Goal: Information Seeking & Learning: Learn about a topic

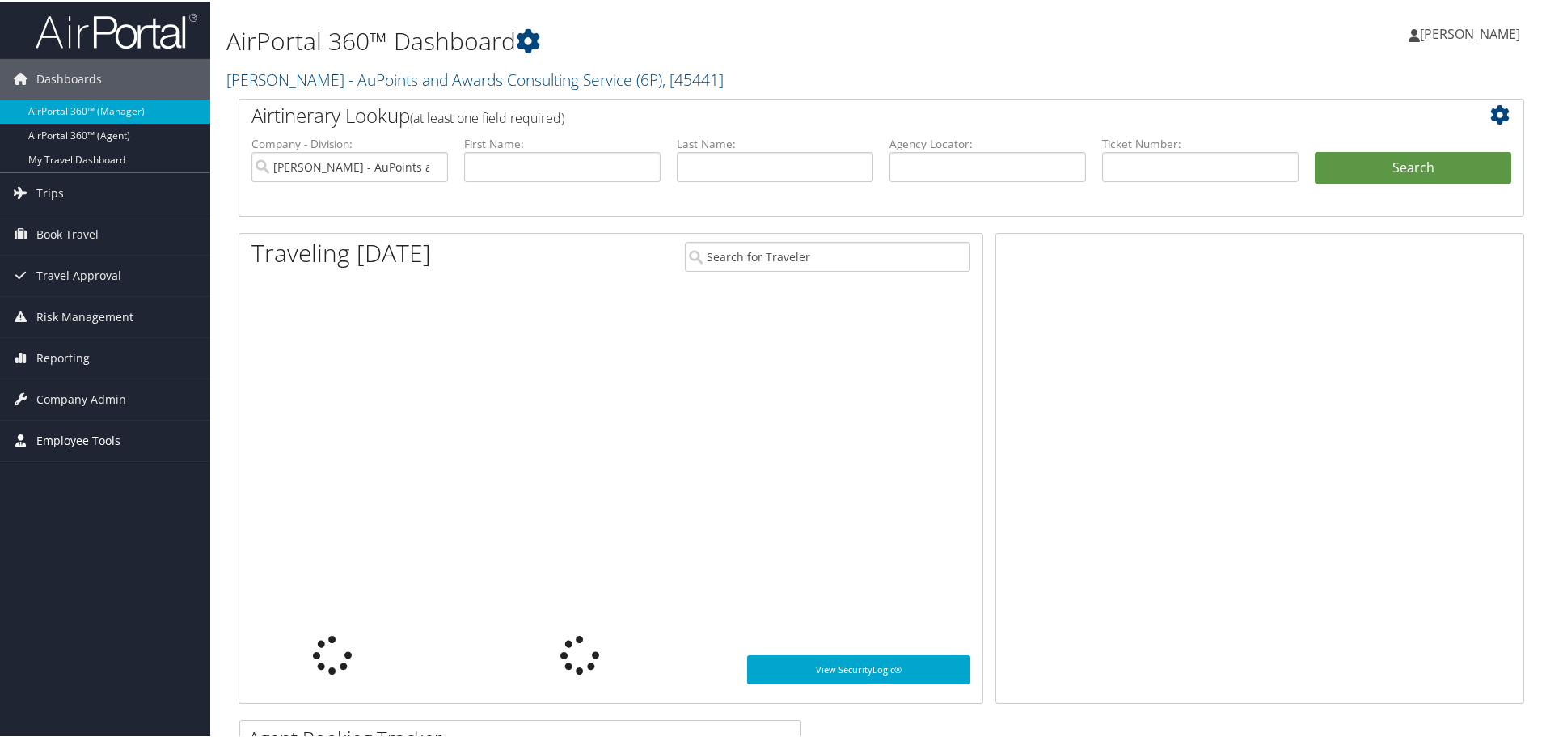
click at [96, 433] on span "Employee Tools" at bounding box center [78, 439] width 84 height 40
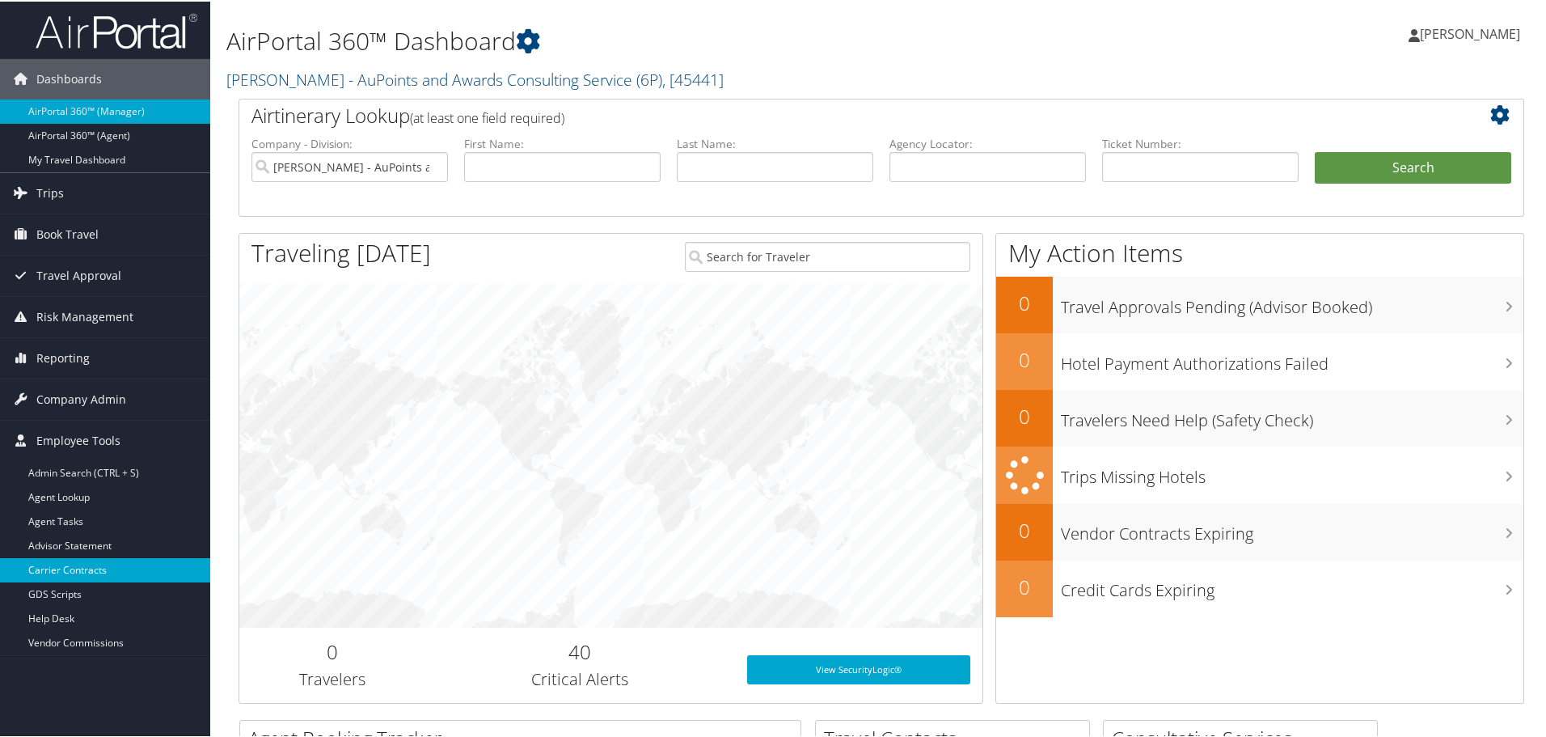
click at [89, 567] on link "Carrier Contracts" at bounding box center [105, 568] width 210 height 24
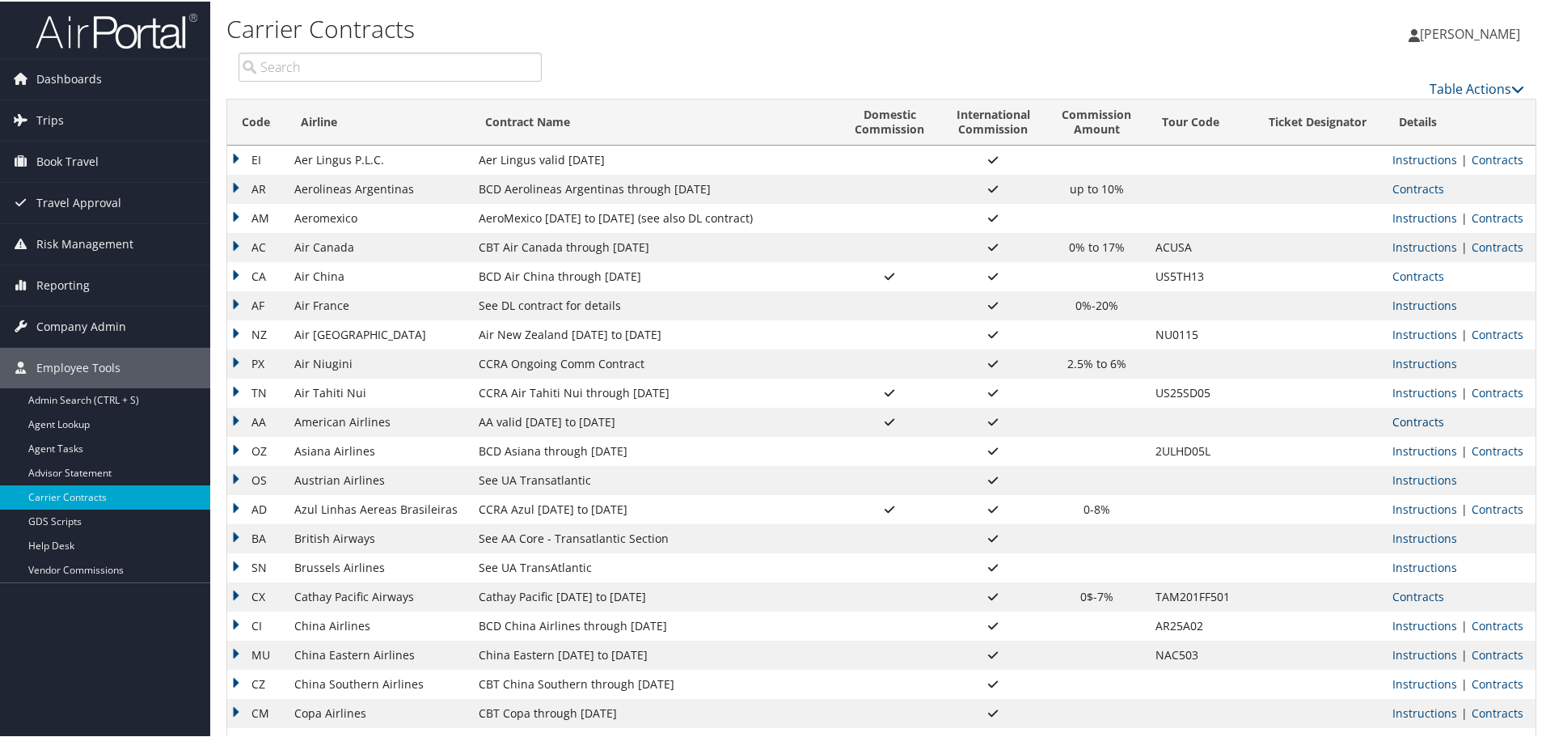
click at [1434, 420] on link "Contracts" at bounding box center [1419, 419] width 52 height 15
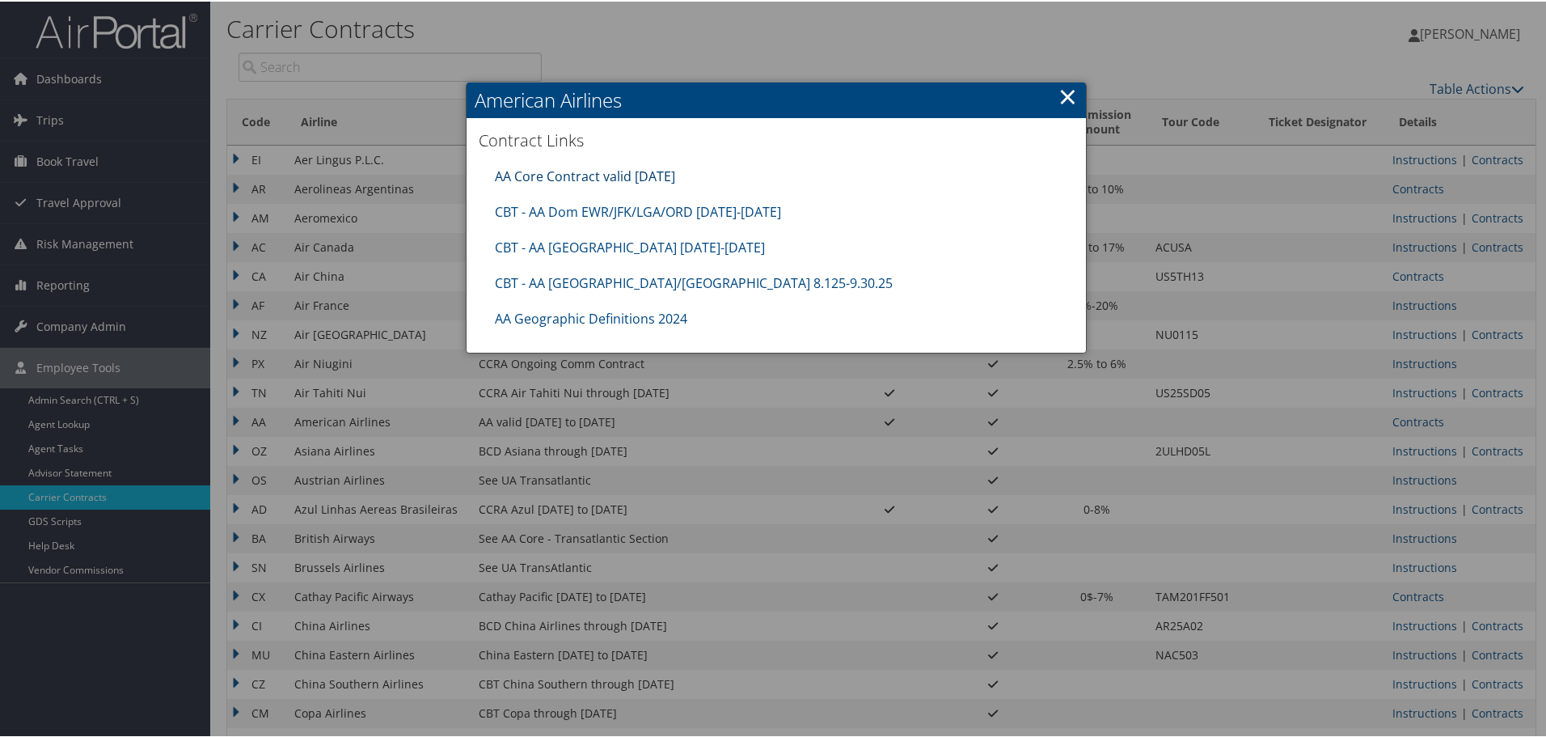
click at [581, 167] on link "AA Core Contract valid 30jun26" at bounding box center [585, 175] width 180 height 18
click at [592, 504] on div at bounding box center [776, 368] width 1553 height 737
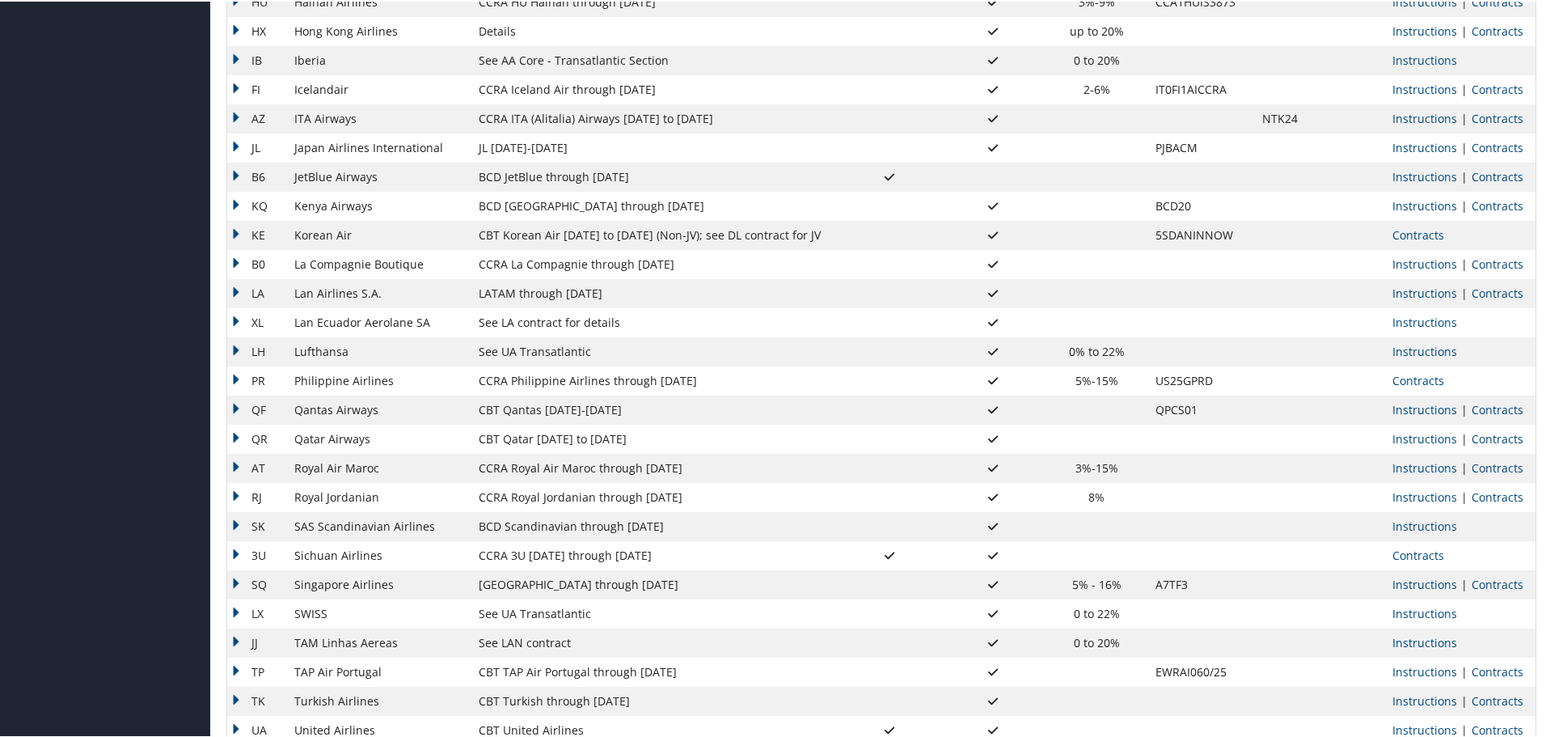
scroll to position [1124, 0]
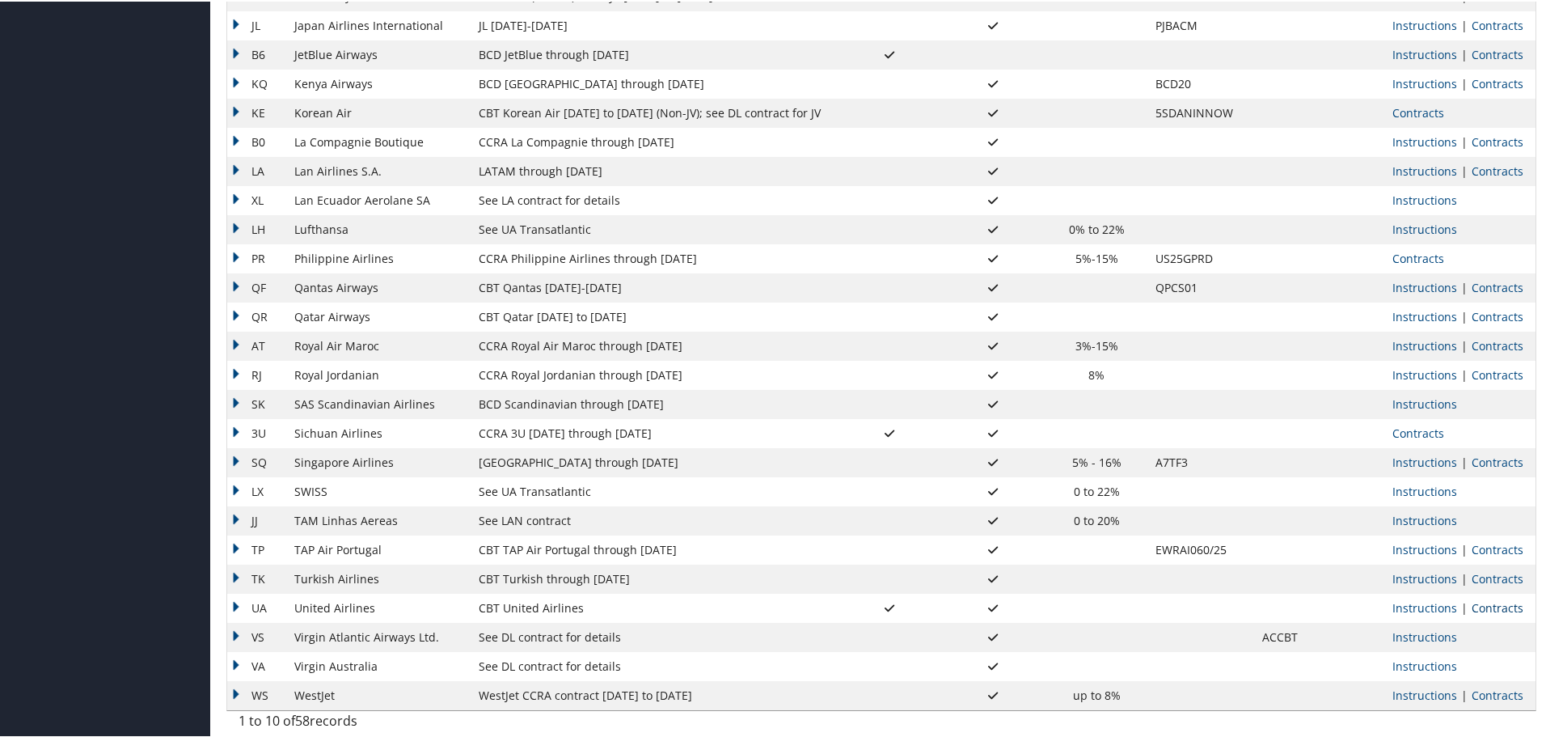
click at [1493, 606] on link "Contracts" at bounding box center [1498, 605] width 52 height 15
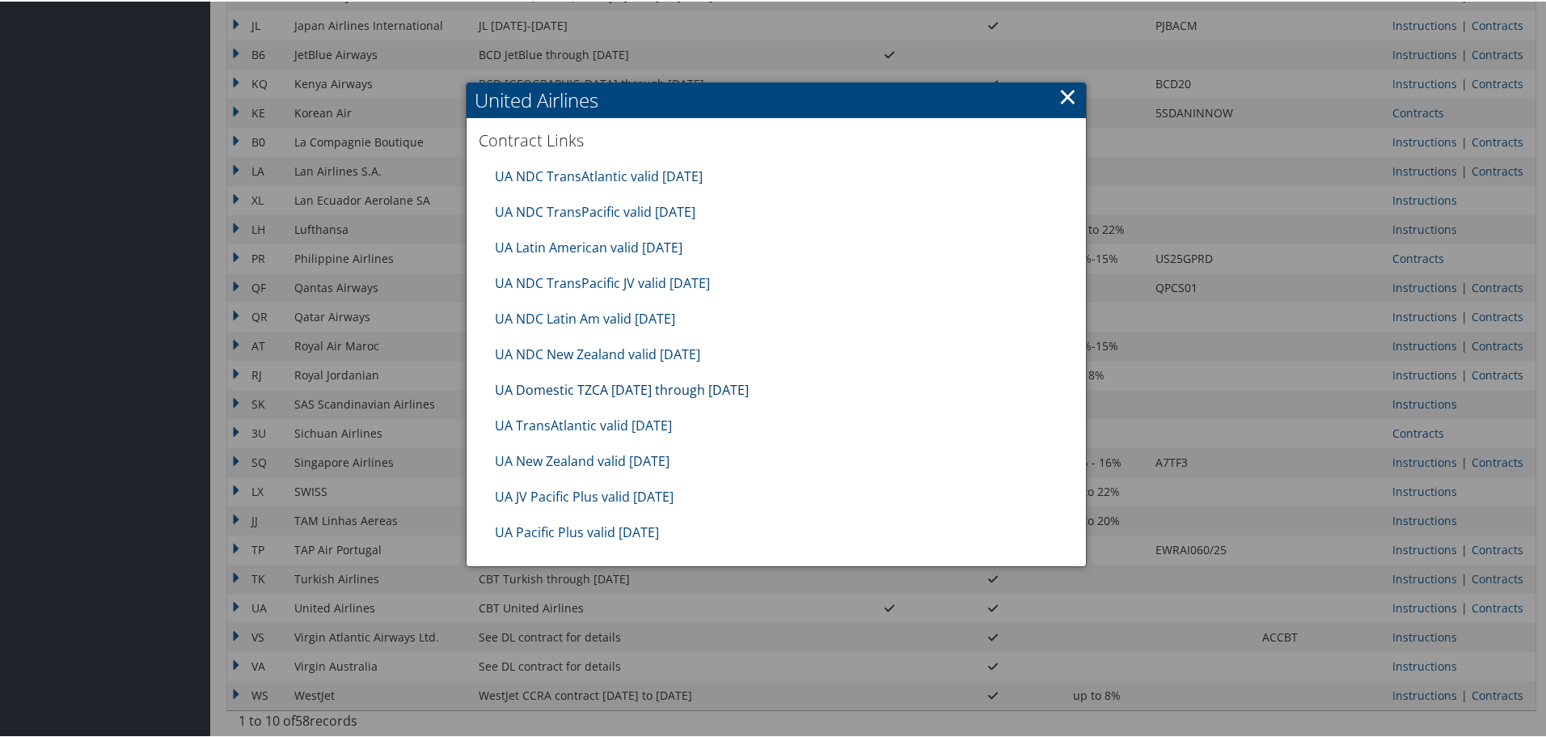
click at [598, 381] on link "UA Domestic TZCA 7.1.25 through 9.30.25" at bounding box center [622, 388] width 254 height 18
click at [1314, 405] on div at bounding box center [776, 368] width 1553 height 737
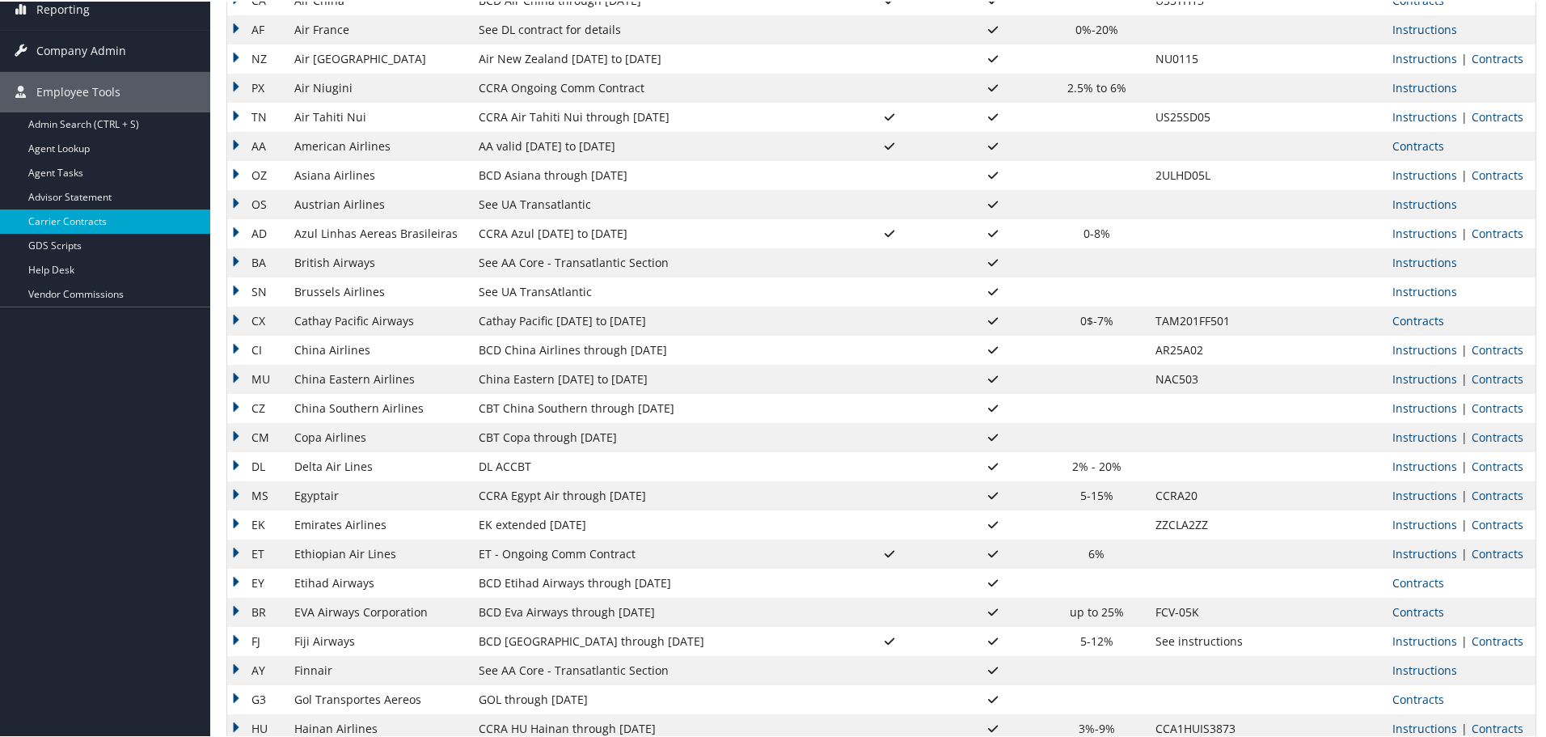
scroll to position [404, 0]
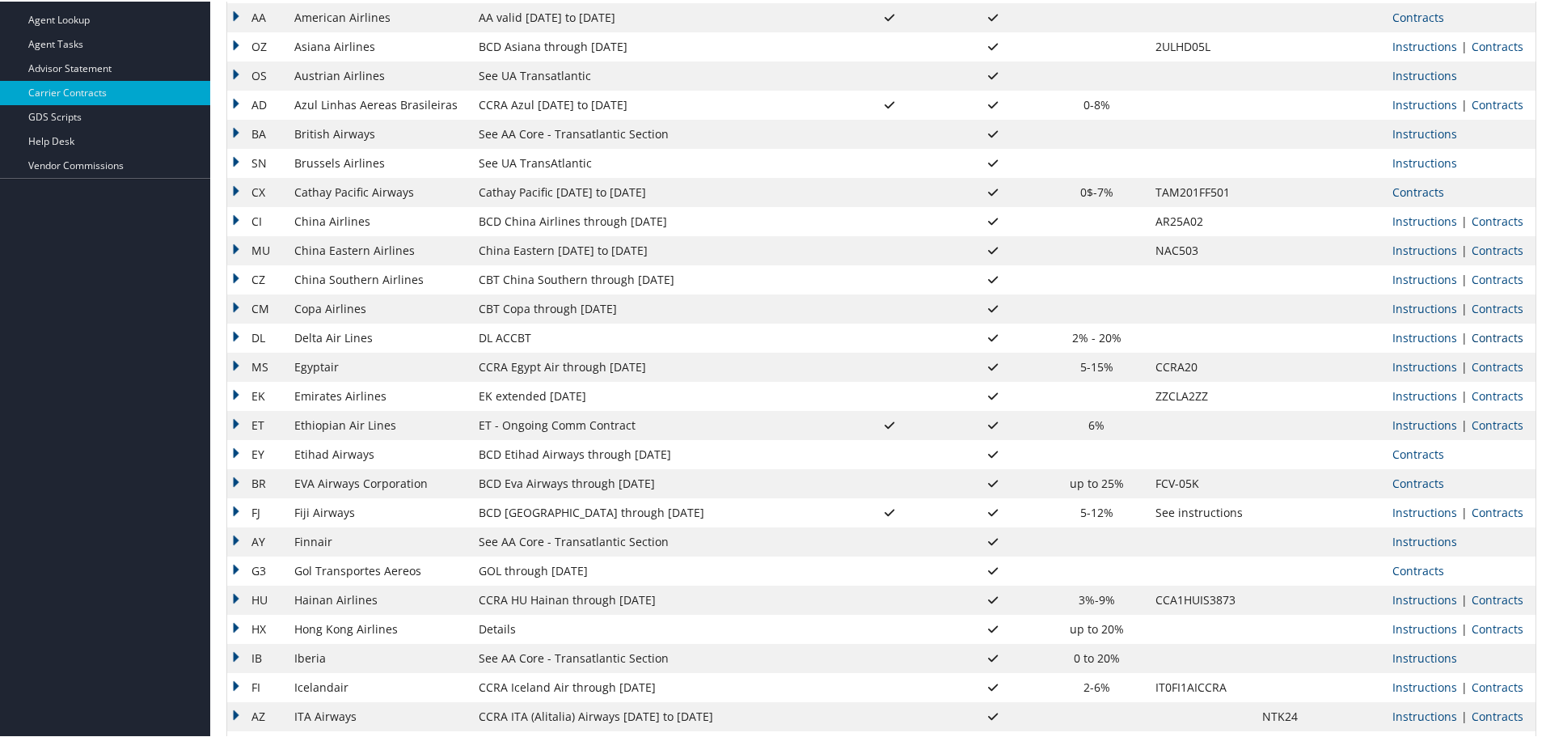
click at [1498, 340] on link "Contracts" at bounding box center [1498, 335] width 52 height 15
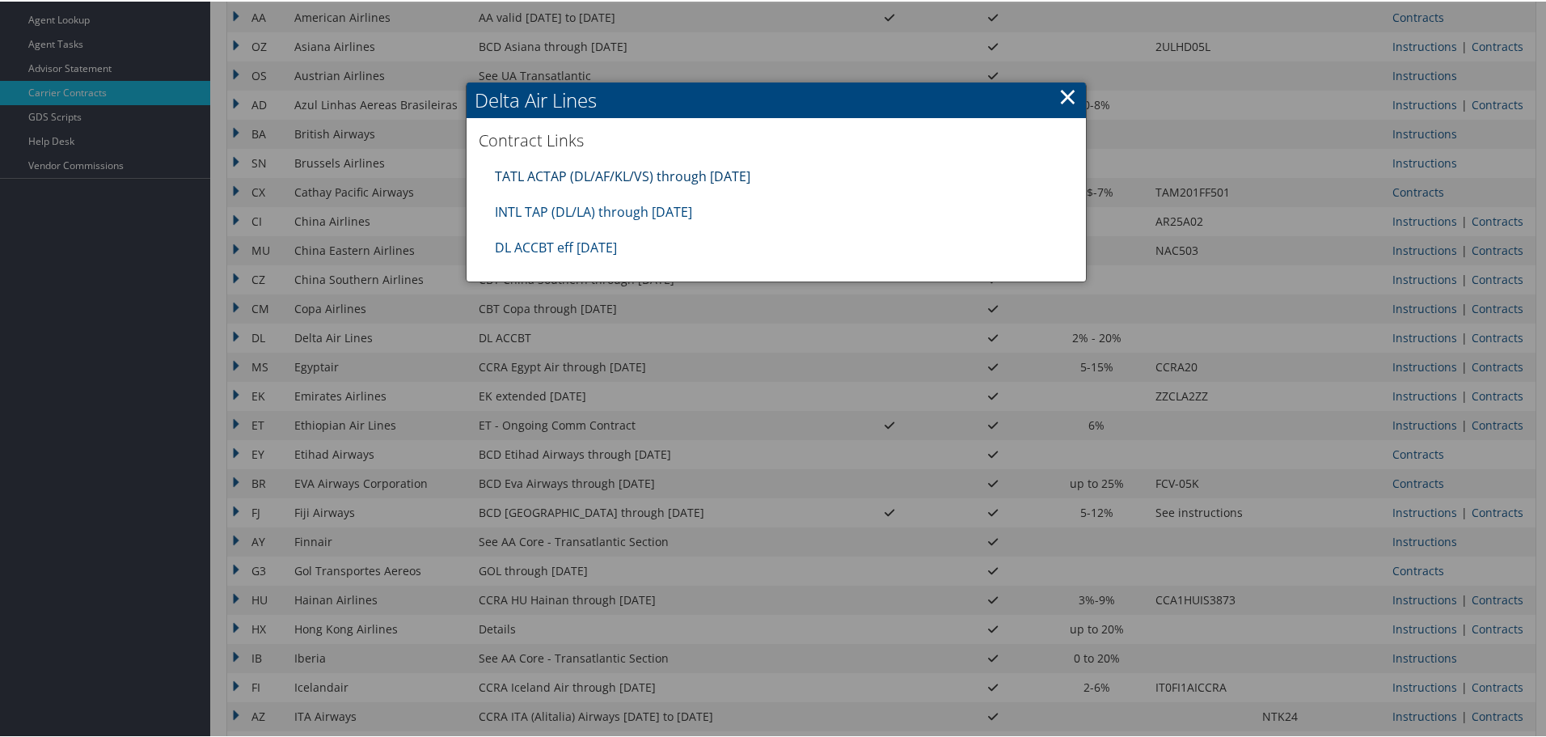
click at [584, 180] on link "TATL ACTAP (DL/AF/KL/VS) through 06.30.26" at bounding box center [623, 175] width 256 height 18
click at [538, 243] on link "DL ACCBT eff Aug 2025" at bounding box center [556, 246] width 122 height 18
click at [712, 458] on div at bounding box center [776, 368] width 1553 height 737
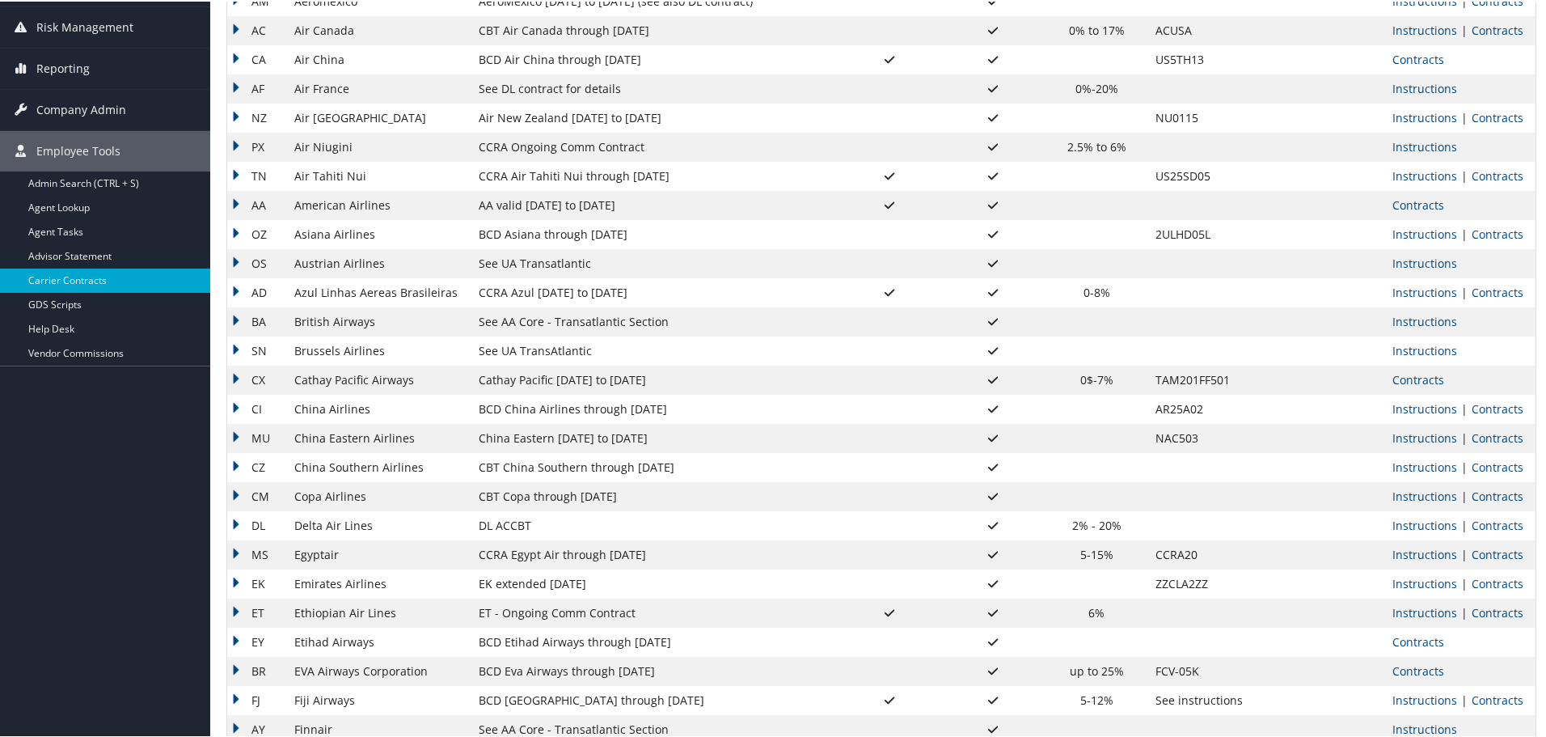
scroll to position [0, 0]
